Goal: Information Seeking & Learning: Check status

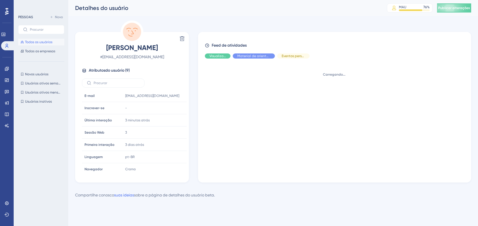
click at [315, 17] on div "Desempenho Usuários Noivado Widgets Opinião Atualizações de produtos Base de co…" at bounding box center [273, 104] width 410 height 208
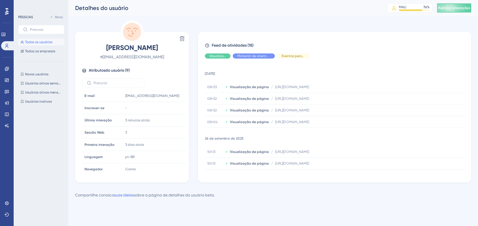
click at [29, 44] on button "Todos os usuários" at bounding box center [41, 42] width 46 height 7
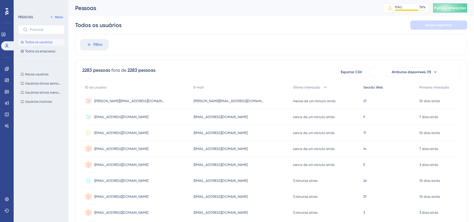
click at [376, 85] on font "Sessão Web" at bounding box center [373, 87] width 20 height 4
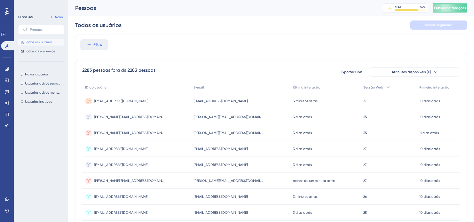
click at [134, 100] on font "[EMAIL_ADDRESS][DOMAIN_NAME]" at bounding box center [121, 101] width 54 height 4
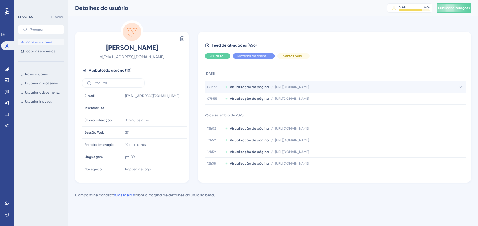
click at [460, 87] on icon at bounding box center [461, 87] width 6 height 6
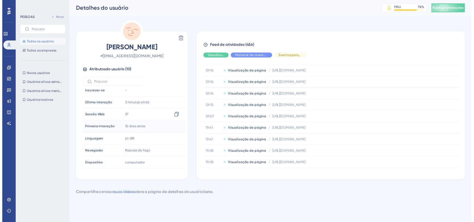
scroll to position [39, 0]
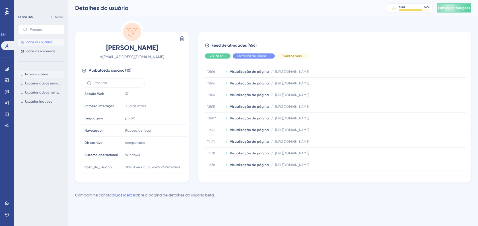
click at [40, 74] on font "Novos usuários" at bounding box center [36, 74] width 23 height 4
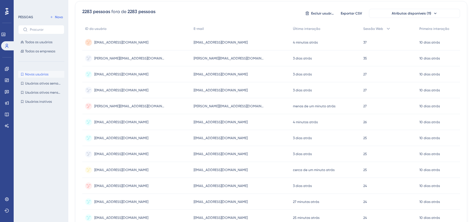
scroll to position [63, 0]
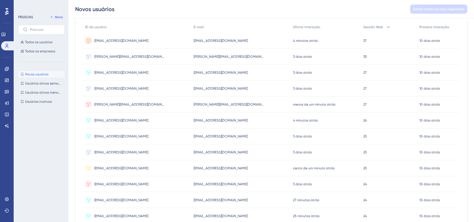
click at [364, 75] on div "27 27" at bounding box center [388, 73] width 56 height 16
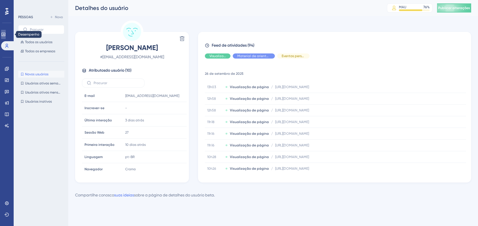
click at [5, 36] on icon at bounding box center [3, 34] width 4 height 3
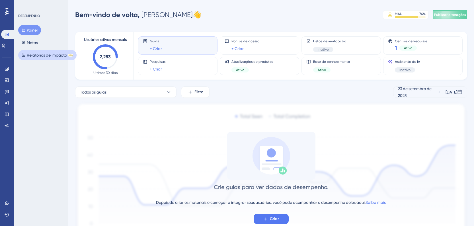
click at [37, 54] on font "Relatórios de Impacto" at bounding box center [47, 55] width 40 height 5
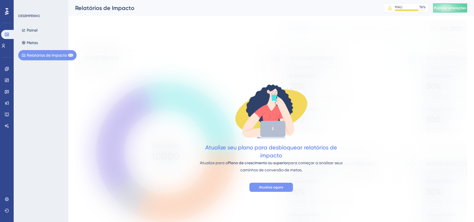
click at [287, 183] on button "Atualize agora" at bounding box center [271, 187] width 44 height 9
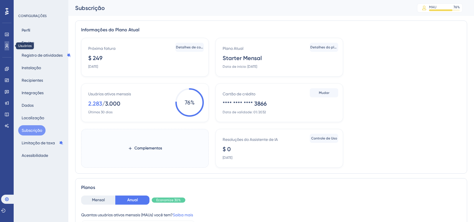
click at [6, 48] on icon at bounding box center [7, 46] width 5 height 5
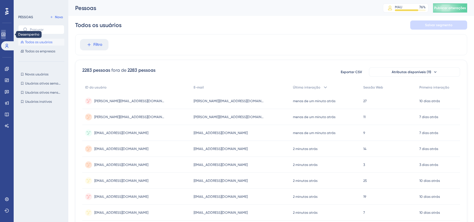
click at [6, 32] on link at bounding box center [3, 34] width 5 height 9
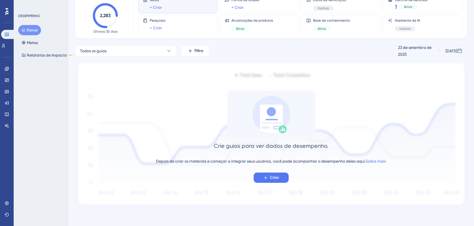
scroll to position [42, 0]
click at [269, 177] on button "Criar" at bounding box center [271, 178] width 35 height 10
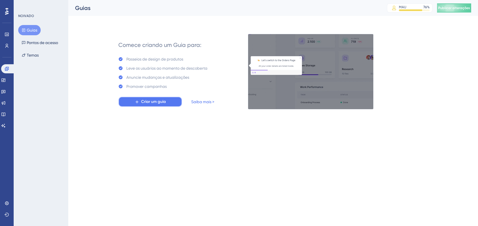
click at [167, 98] on button "Criar um guia" at bounding box center [150, 102] width 64 height 10
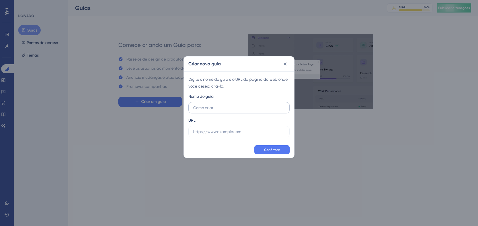
click at [225, 106] on input "text" at bounding box center [239, 108] width 92 height 6
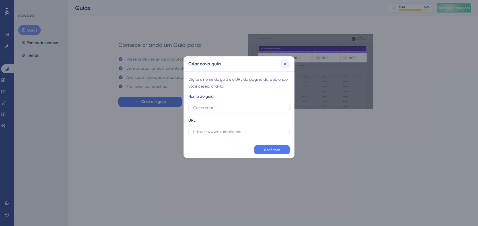
click at [284, 65] on icon at bounding box center [285, 64] width 6 height 6
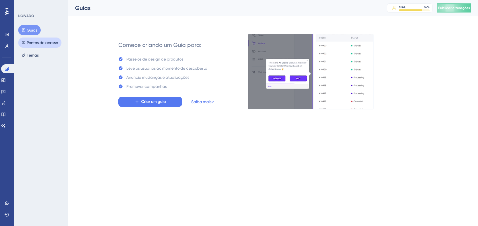
click at [41, 41] on font "Pontos de acesso" at bounding box center [42, 42] width 31 height 5
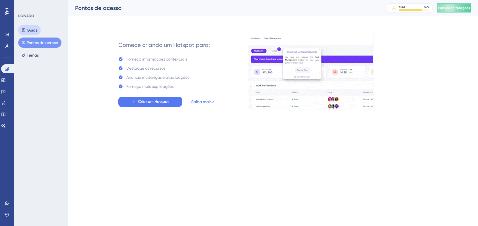
click at [34, 31] on font "Guias" at bounding box center [32, 30] width 11 height 5
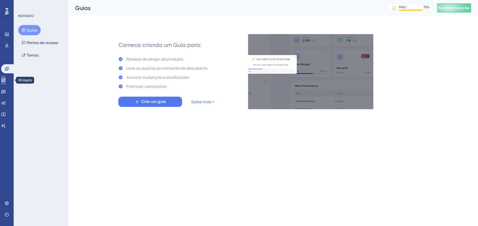
click at [6, 83] on link at bounding box center [3, 80] width 5 height 9
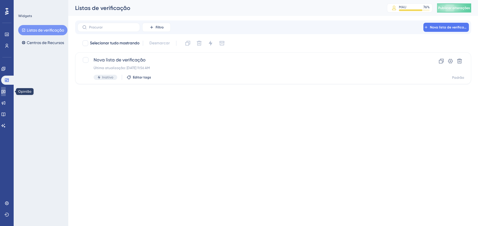
click at [5, 94] on icon at bounding box center [3, 91] width 5 height 5
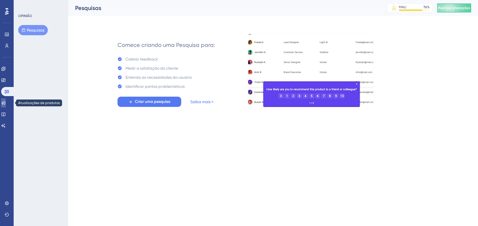
click at [6, 104] on icon at bounding box center [3, 103] width 5 height 5
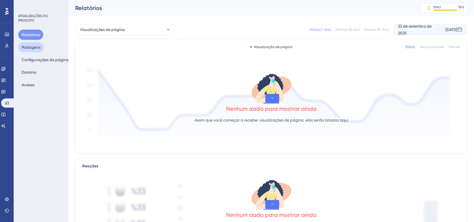
click at [31, 44] on font "Postagens" at bounding box center [31, 47] width 19 height 7
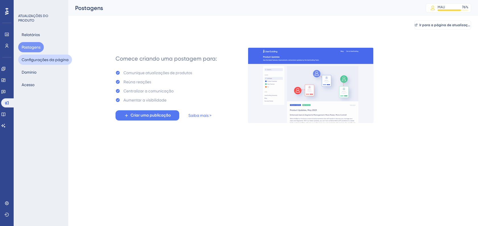
click at [52, 60] on font "Configurações da página" at bounding box center [45, 60] width 47 height 5
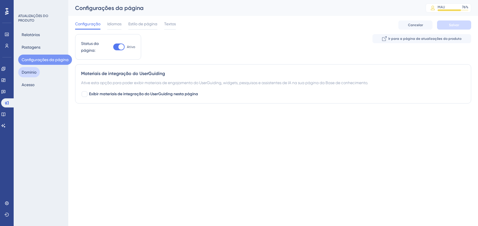
click at [35, 74] on font "Domínio" at bounding box center [29, 72] width 15 height 5
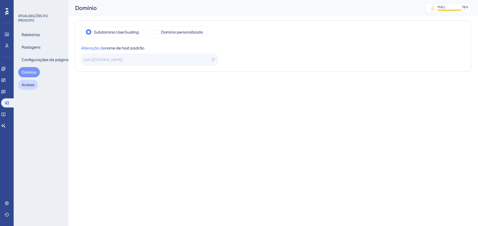
click at [32, 80] on button "Acesso" at bounding box center [28, 85] width 20 height 10
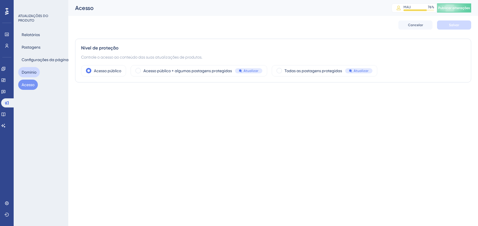
click at [31, 71] on font "Domínio" at bounding box center [29, 72] width 15 height 5
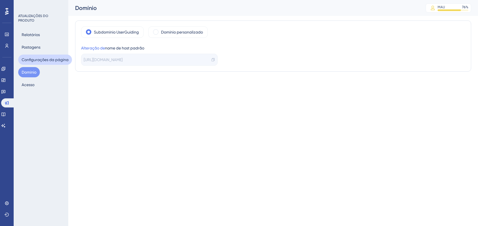
click at [32, 61] on font "Configurações da página" at bounding box center [45, 60] width 47 height 5
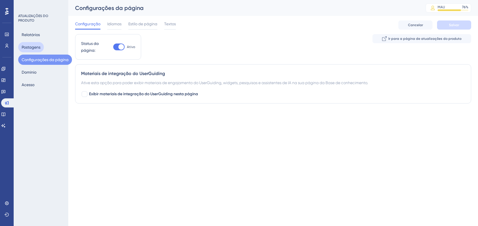
click at [40, 47] on font "Postagens" at bounding box center [31, 47] width 19 height 5
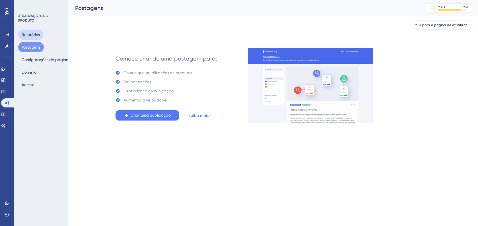
click at [38, 35] on font "Relatórios" at bounding box center [31, 34] width 18 height 5
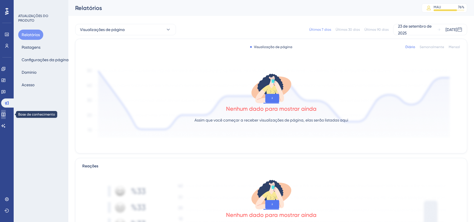
click at [5, 114] on icon at bounding box center [3, 115] width 4 height 4
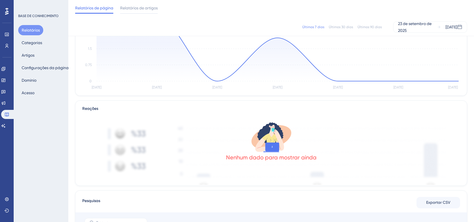
scroll to position [73, 0]
click at [414, 27] on font "23 de setembro de 2025" at bounding box center [415, 26] width 34 height 11
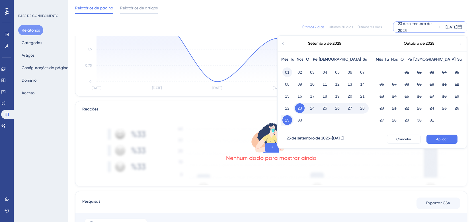
click at [284, 72] on button "01" at bounding box center [287, 72] width 10 height 10
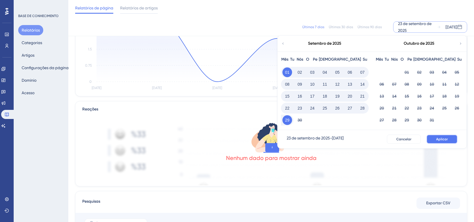
click at [443, 138] on font "Aplicar" at bounding box center [442, 139] width 12 height 4
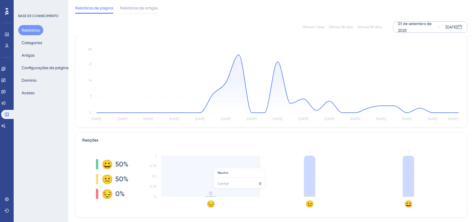
scroll to position [0, 0]
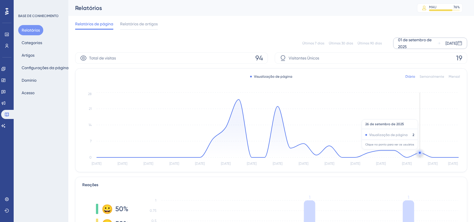
click at [421, 152] on circle at bounding box center [420, 153] width 5 height 5
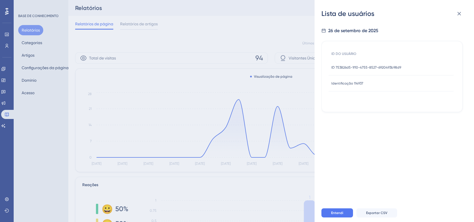
click at [367, 68] on font "ID 753826d5-1f10-4755-8527-6920493b98d9" at bounding box center [366, 67] width 70 height 4
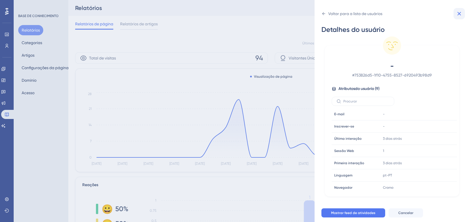
click at [459, 15] on icon at bounding box center [459, 13] width 7 height 7
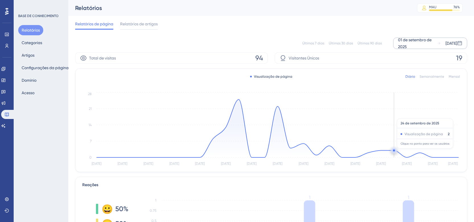
click at [394, 151] on circle at bounding box center [394, 150] width 5 height 5
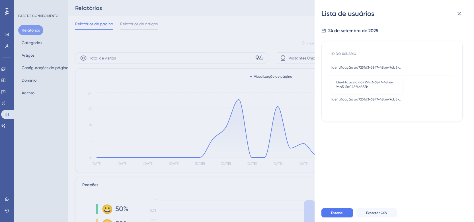
click at [377, 99] on font "Identificação aa725fd3-6847-48b6-9cb5-5d048f4e835b" at bounding box center [376, 99] width 91 height 4
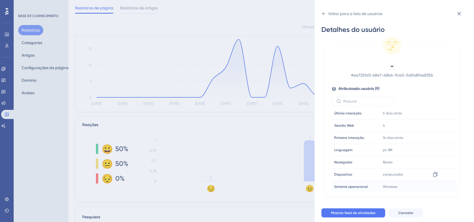
scroll to position [26, 0]
click at [157, 213] on div "Voltar para a lista de usuários Detalhes do usuário - # aa725fd3-6847-48b6-9cb5…" at bounding box center [237, 111] width 474 height 222
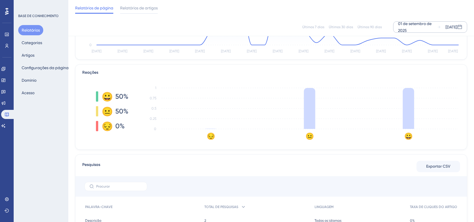
scroll to position [101, 0]
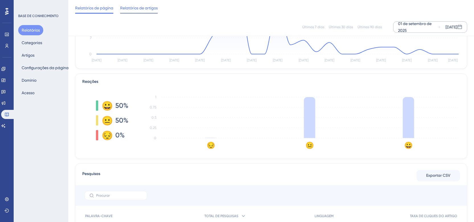
click at [143, 12] on div "Relatórios de artigos" at bounding box center [139, 9] width 38 height 9
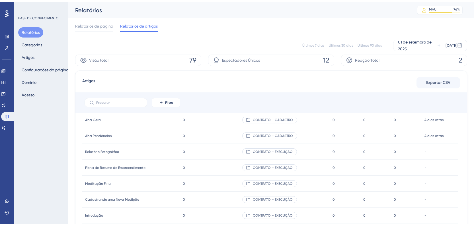
scroll to position [603, 0]
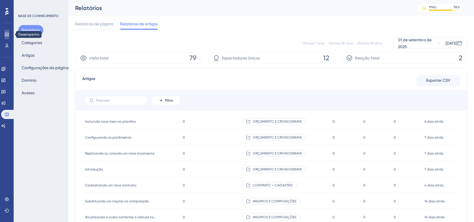
click at [5, 33] on link at bounding box center [7, 34] width 5 height 9
